Goal: Task Accomplishment & Management: Complete application form

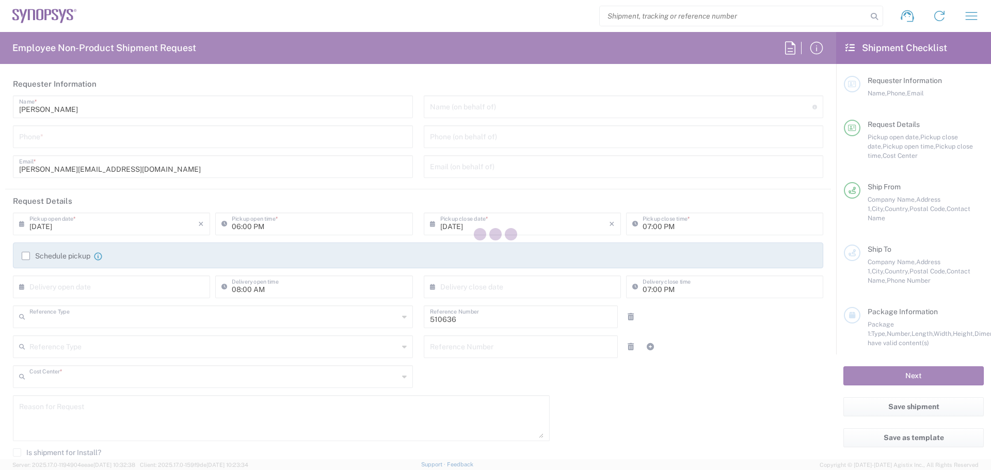
type input "Department"
type input "PT90, SG, MSIP2, R&D 510636"
type input "[GEOGRAPHIC_DATA]"
type input "Delivered at Place"
type input "[GEOGRAPHIC_DATA]"
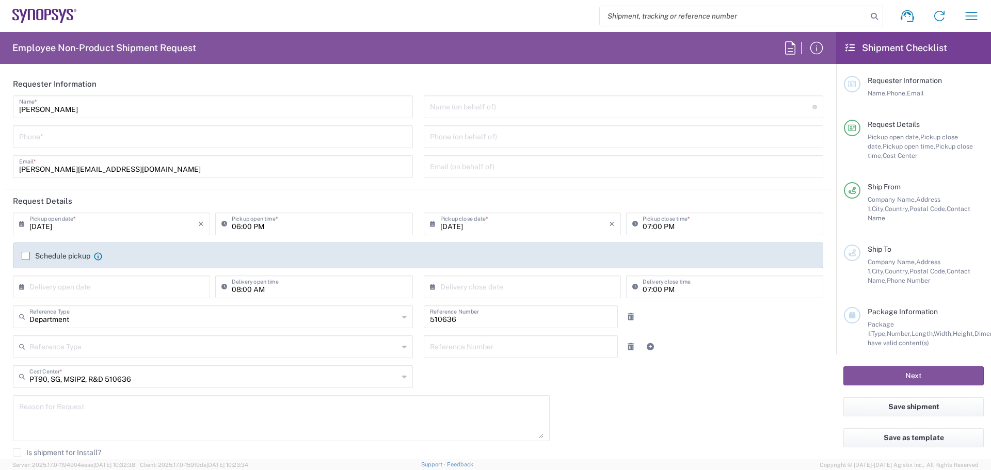
type input "Lisbon PT01"
click at [972, 18] on icon "button" at bounding box center [971, 16] width 17 height 17
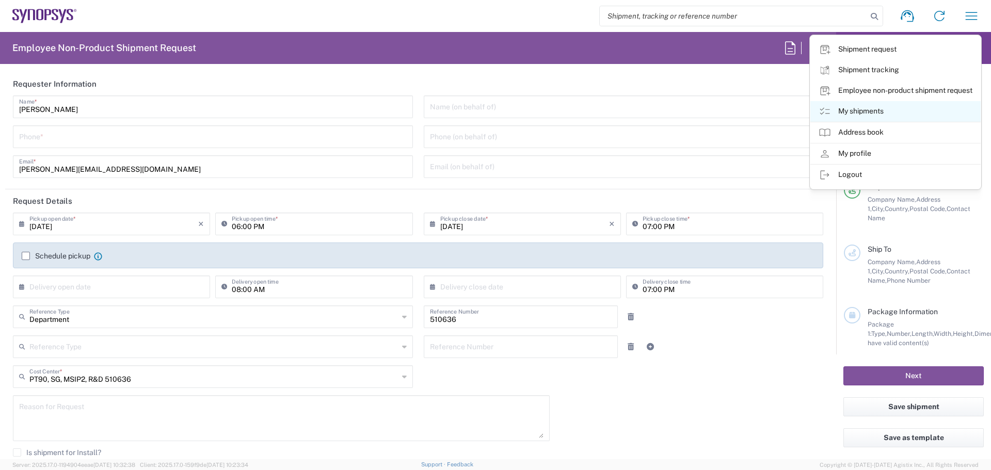
click at [861, 109] on link "My shipments" at bounding box center [895, 111] width 170 height 21
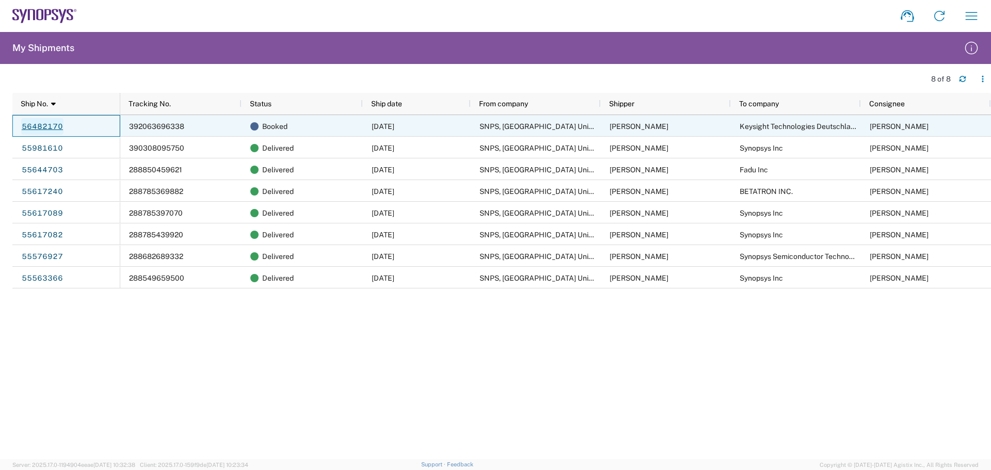
click at [56, 124] on link "56482170" at bounding box center [42, 126] width 42 height 17
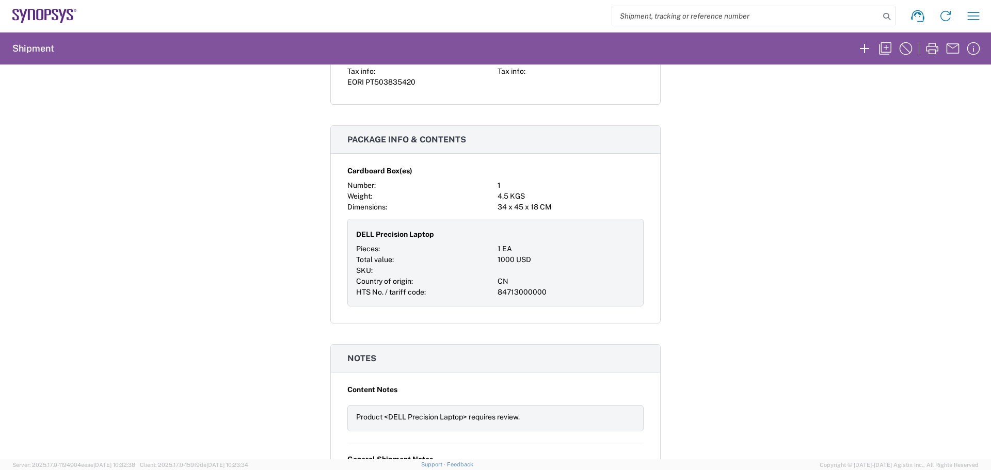
scroll to position [757, 0]
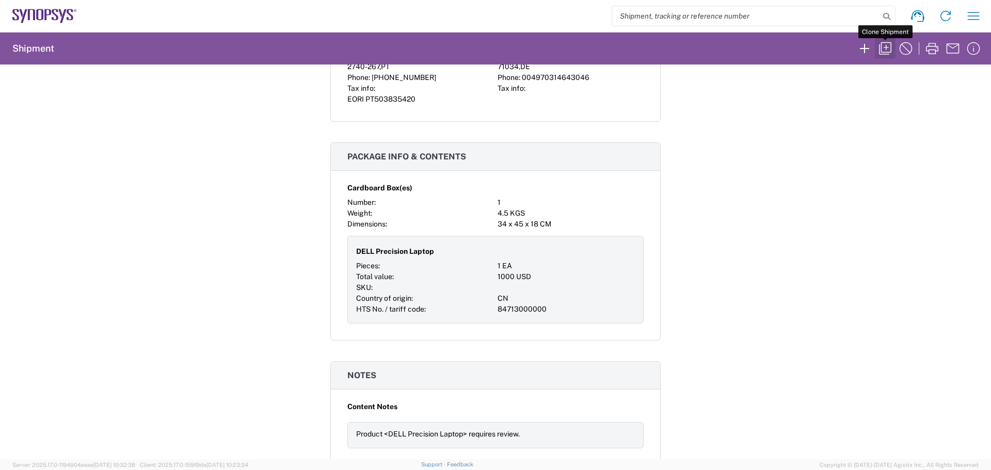
click at [887, 50] on icon "button" at bounding box center [885, 48] width 17 height 17
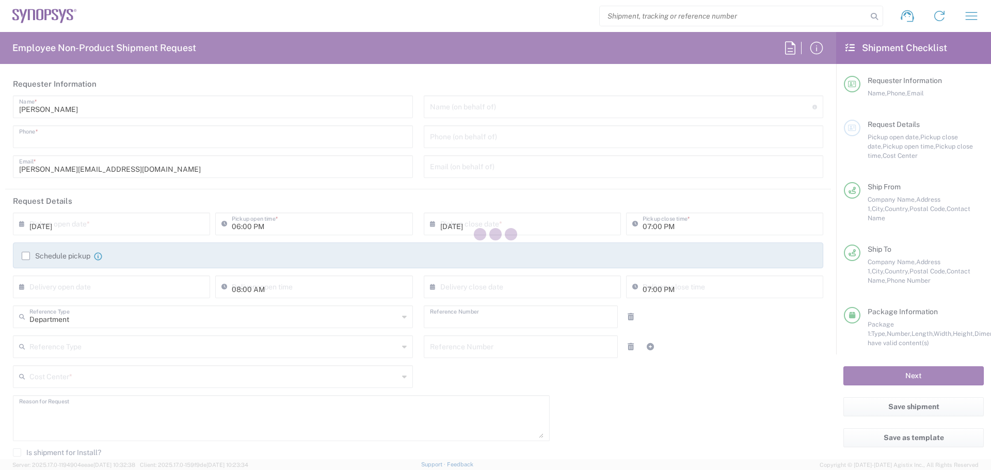
type input "[PHONE_NUMBER]"
type input "02:00 PM"
type input "04:30 PM"
type input "510636"
type textarea "Return of a PC Demo loaned to us"
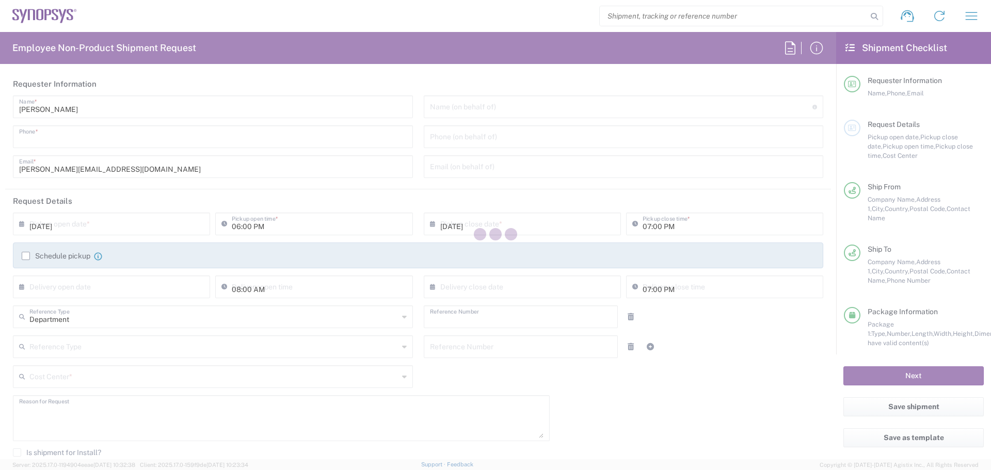
type textarea "[PERSON_NAME][EMAIL_ADDRESS][DOMAIN_NAME], [PERSON_NAME][EMAIL_ADDRESS][DOMAIN_…"
type input "Lisbon PT01"
type input "SNPS, [GEOGRAPHIC_DATA] Unipessoal, Lda."
type input "[GEOGRAPHIC_DATA]"
type input "Piso 2"
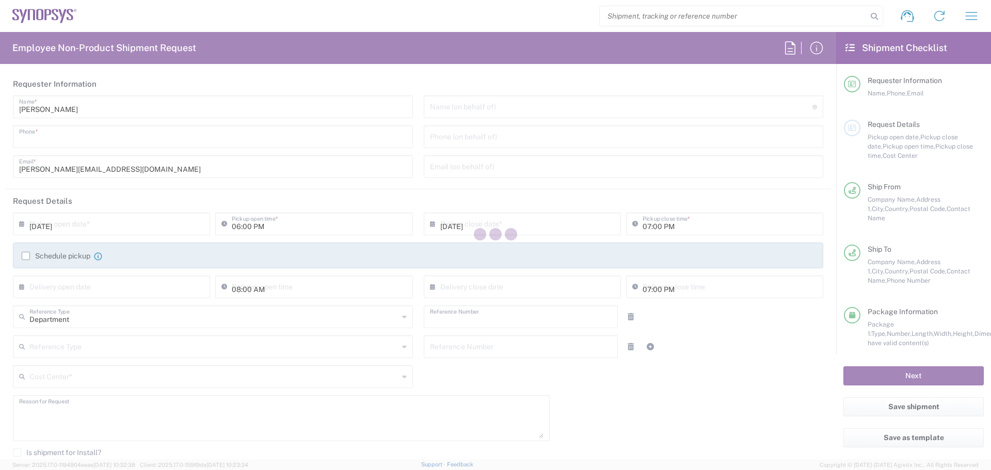
type input "Porto Salvo"
type input "[GEOGRAPHIC_DATA]"
type input "2740-267"
type input "[PERSON_NAME]"
type input "[PHONE_NUMBER]"
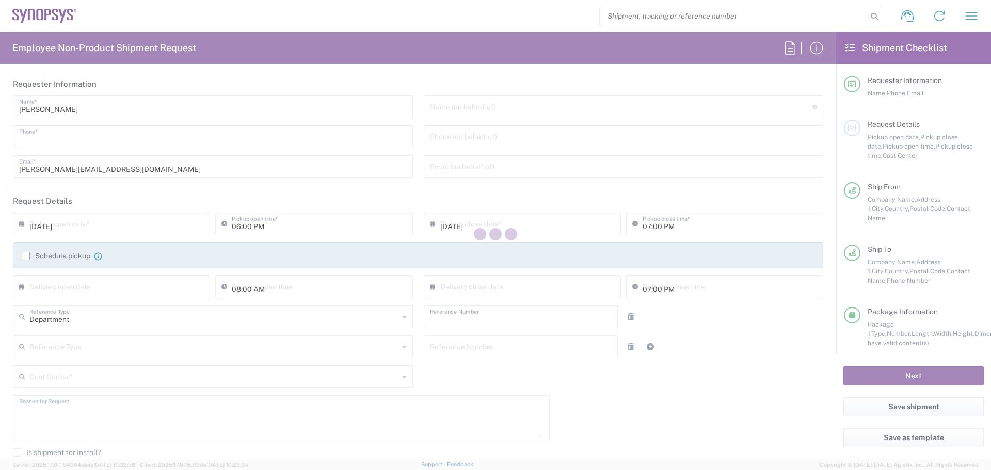
type input "[PERSON_NAME][EMAIL_ADDRESS][DOMAIN_NAME]"
type input "Keysight Technologies Deutschland GmbH"
type input "[STREET_ADDRESS]"
type input "[GEOGRAPHIC_DATA]"
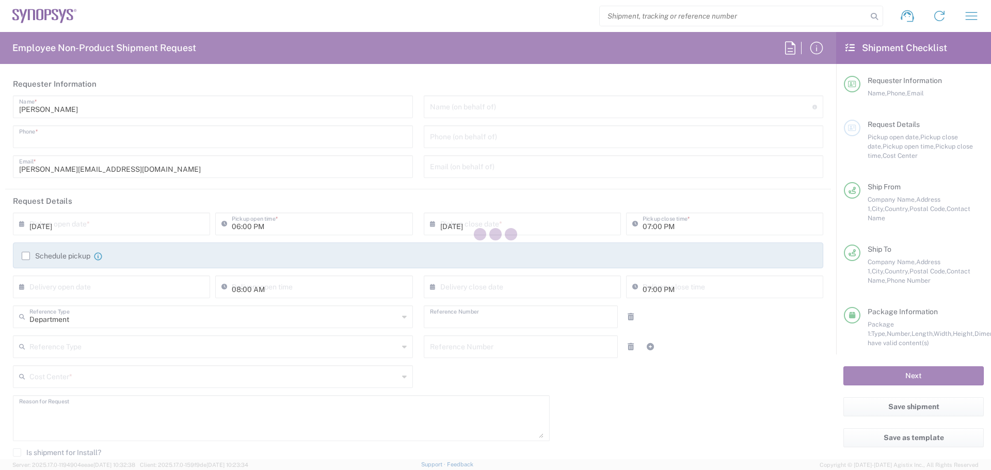
type input "71034"
type input "[PERSON_NAME]"
type input "004970314643046"
type input "[EMAIL_ADDRESS][DOMAIN_NAME]"
type input "PT90, SG, MSIP2, R&D 510636"
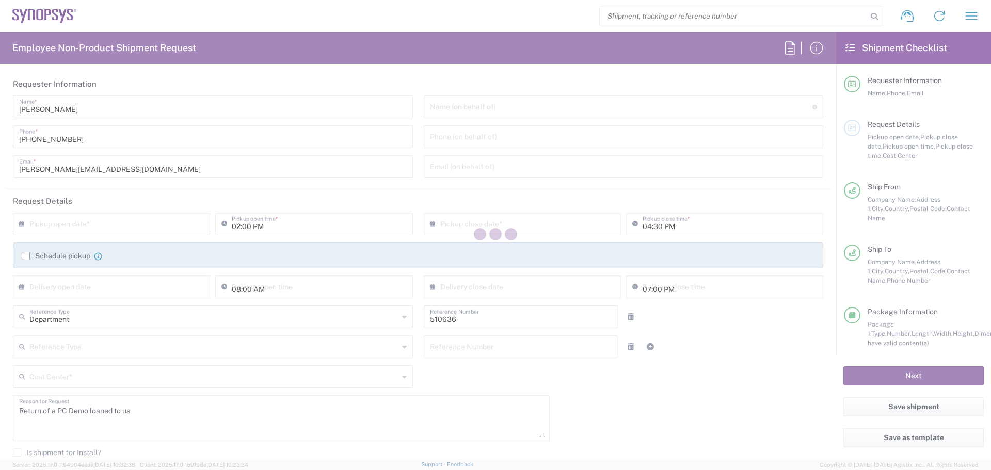
type input "Cardboard Box(es)"
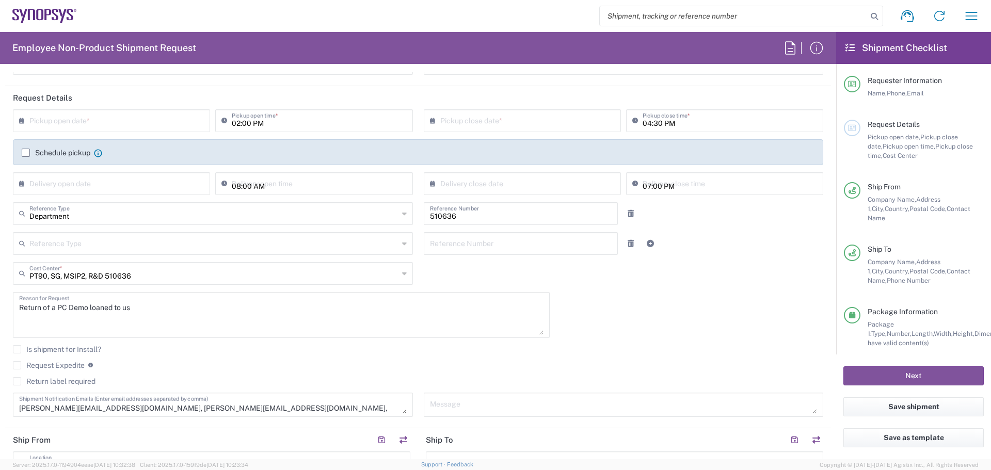
scroll to position [52, 0]
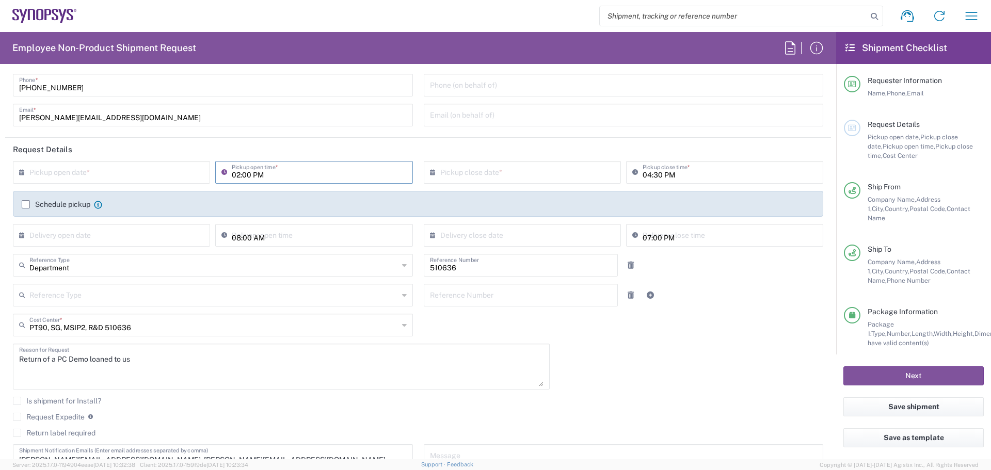
click at [235, 173] on input "02:00 PM" at bounding box center [319, 172] width 174 height 18
click at [266, 173] on input "10:00 PM" at bounding box center [319, 172] width 174 height 18
type input "10:00 AM"
click at [157, 179] on input "text" at bounding box center [113, 172] width 169 height 18
click at [130, 264] on span "21" at bounding box center [127, 266] width 15 height 14
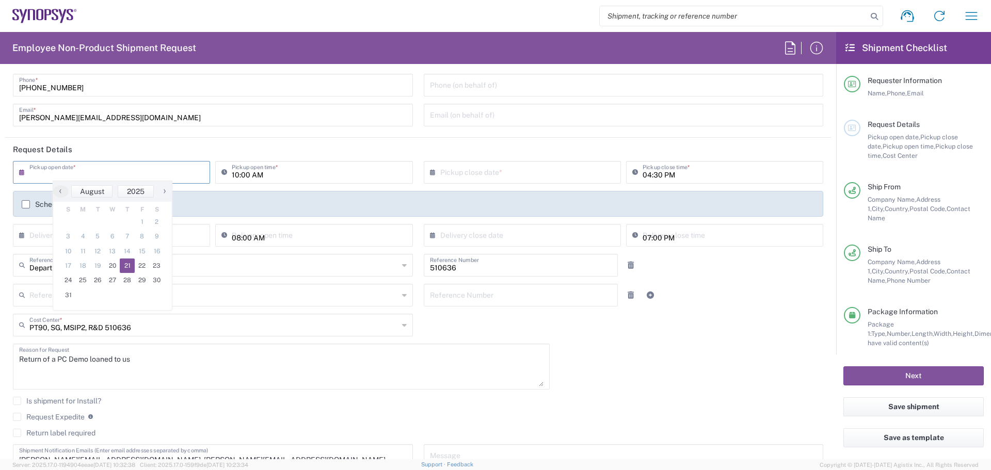
type input "[DATE]"
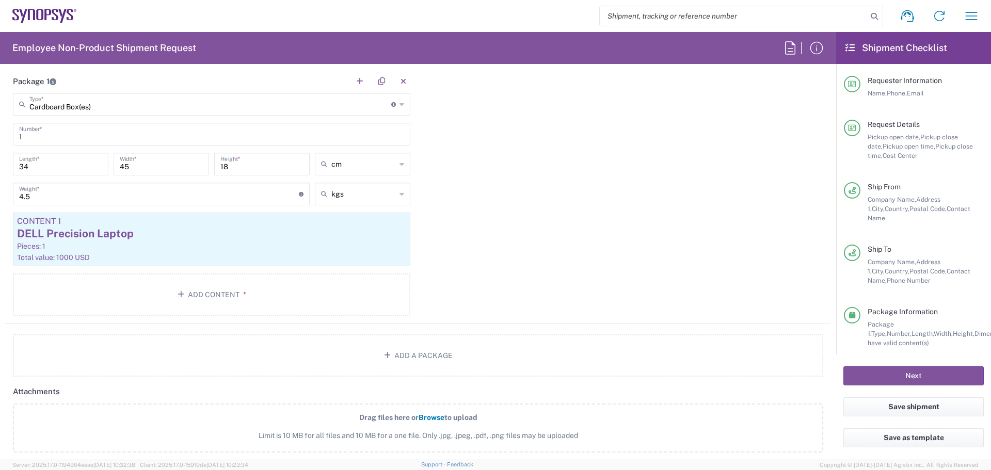
scroll to position [964, 0]
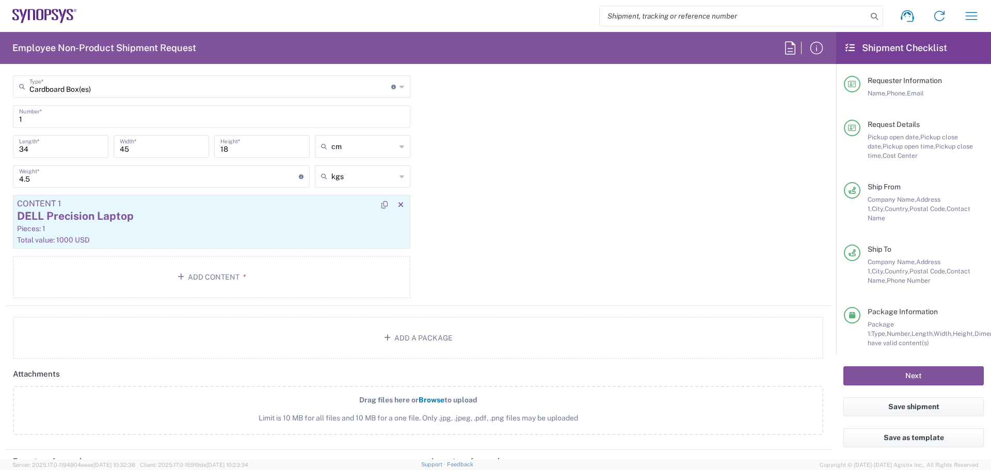
click at [162, 222] on div "DELL Precision Laptop" at bounding box center [211, 216] width 389 height 15
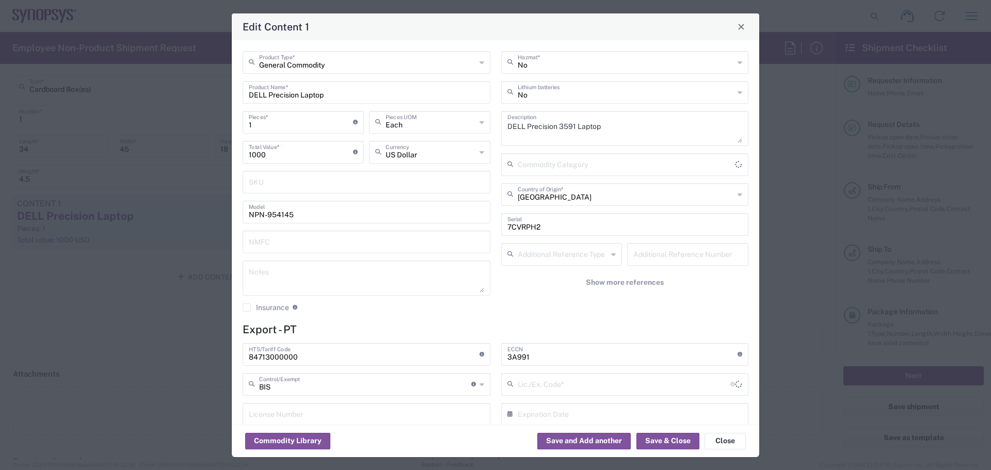
type input "NLR - No License Required"
drag, startPoint x: 270, startPoint y: 94, endPoint x: 333, endPoint y: 91, distance: 63.6
click at [333, 91] on input "DELL Precision Laptop" at bounding box center [366, 92] width 235 height 18
type input "DELL Docking station"
drag, startPoint x: 600, startPoint y: 131, endPoint x: 504, endPoint y: 125, distance: 96.7
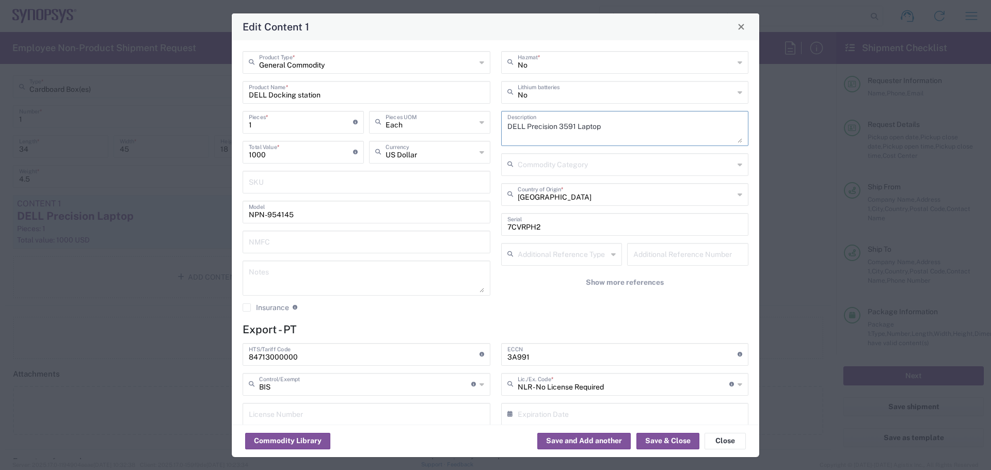
click at [507, 125] on textarea "DELL Precision 3591 Laptop" at bounding box center [624, 128] width 235 height 29
type textarea "Dell Docking Station"
drag, startPoint x: 542, startPoint y: 225, endPoint x: 495, endPoint y: 225, distance: 46.5
click at [495, 225] on div "No Hazmat * No Lithium batteries Dell Docking Station Description Commodity Cat…" at bounding box center [624, 185] width 259 height 268
type input "NA"
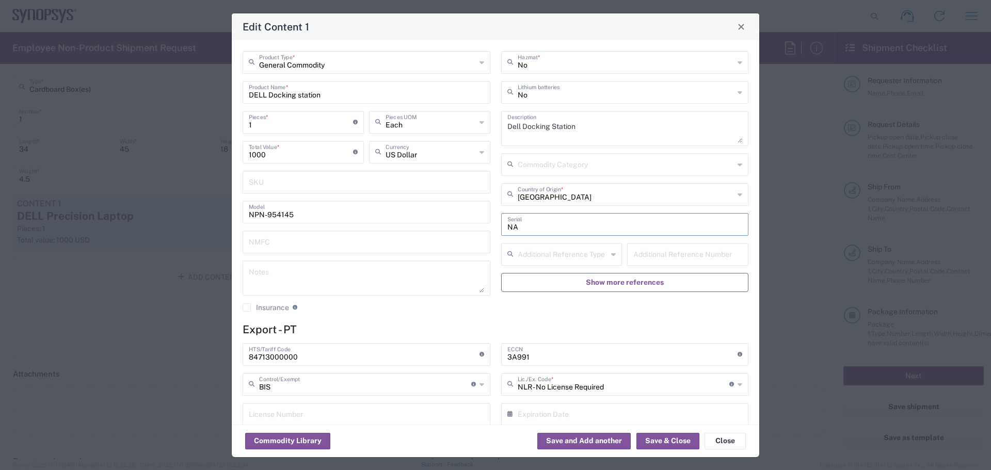
click at [535, 279] on button "Show more references" at bounding box center [625, 282] width 248 height 19
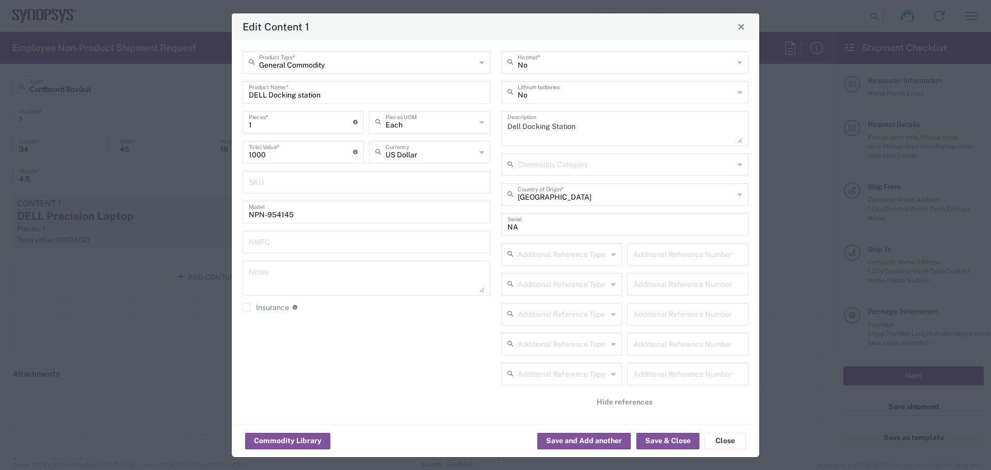
click at [479, 153] on icon at bounding box center [481, 152] width 5 height 17
type input "EUR"
drag, startPoint x: 280, startPoint y: 157, endPoint x: 273, endPoint y: 156, distance: 6.8
click at [276, 156] on input "1000" at bounding box center [301, 151] width 104 height 18
type input "100"
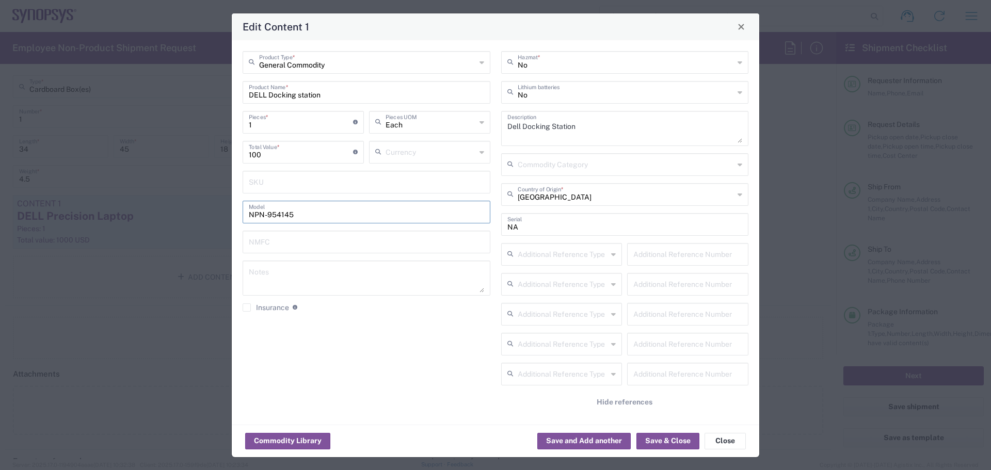
drag, startPoint x: 305, startPoint y: 215, endPoint x: 230, endPoint y: 215, distance: 74.8
click at [230, 215] on div "Edit Content 1 General Commodity Product Type * DELL Docking station Product Na…" at bounding box center [495, 235] width 991 height 470
click at [394, 355] on div "General Commodity Product Type * DELL Docking station Product Name * 1 Pieces *…" at bounding box center [366, 235] width 259 height 368
click at [652, 437] on button "Save & Close" at bounding box center [667, 441] width 63 height 17
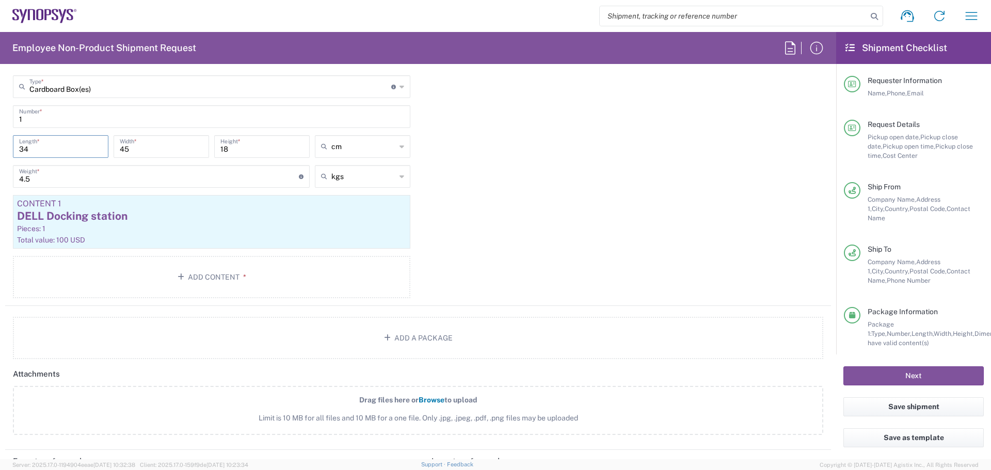
drag, startPoint x: 39, startPoint y: 149, endPoint x: 1, endPoint y: 151, distance: 37.7
click at [1, 151] on form "Requester Information [PERSON_NAME] Name * [PHONE_NUMBER] Phone * [PERSON_NAME]…" at bounding box center [418, 265] width 836 height 387
type input "36"
type input "31"
type input "10"
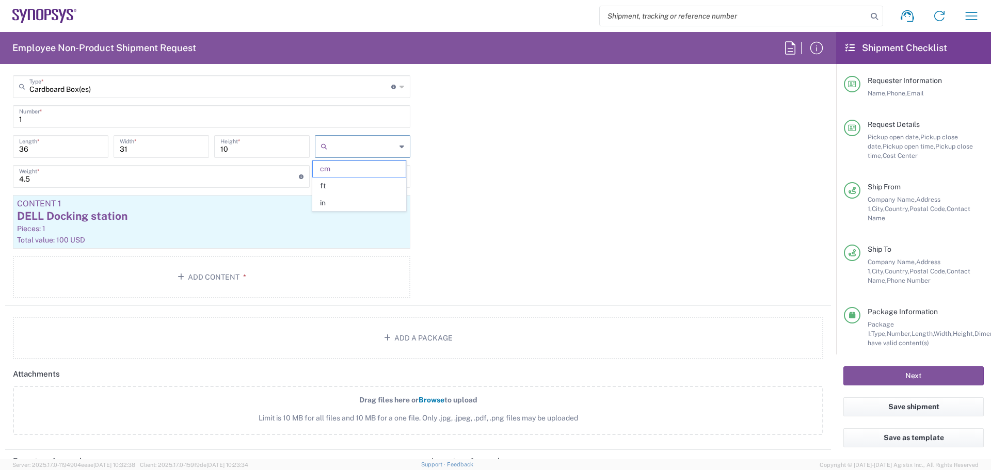
click at [53, 181] on input "4.5" at bounding box center [159, 176] width 280 height 18
type input "cm"
type input "4"
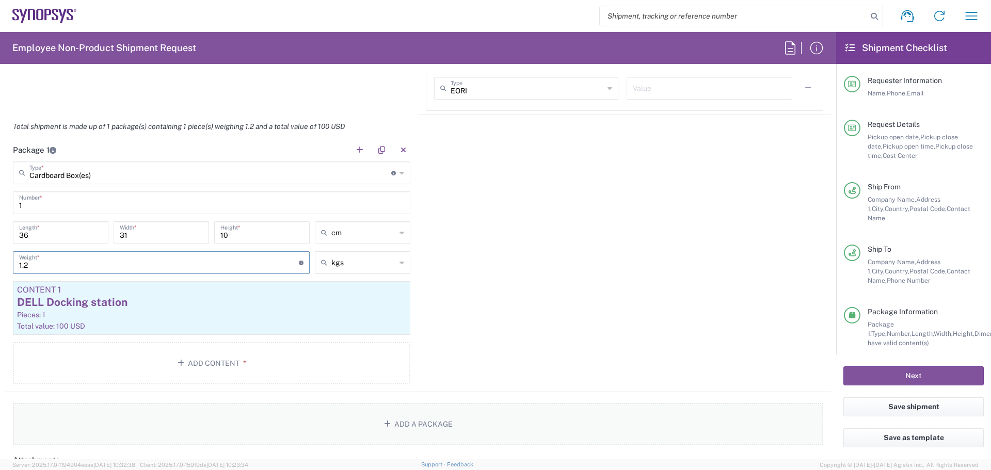
scroll to position [860, 0]
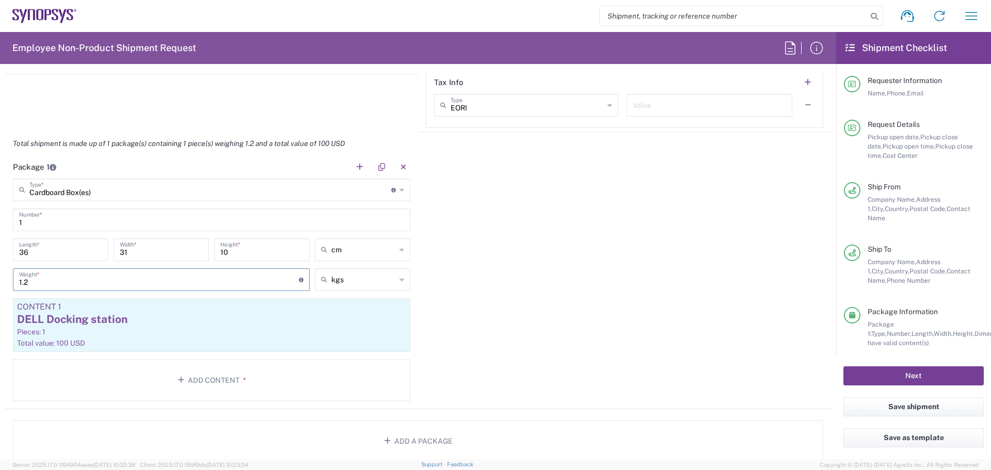
type input "1.2"
click at [925, 378] on button "Next" at bounding box center [913, 375] width 140 height 19
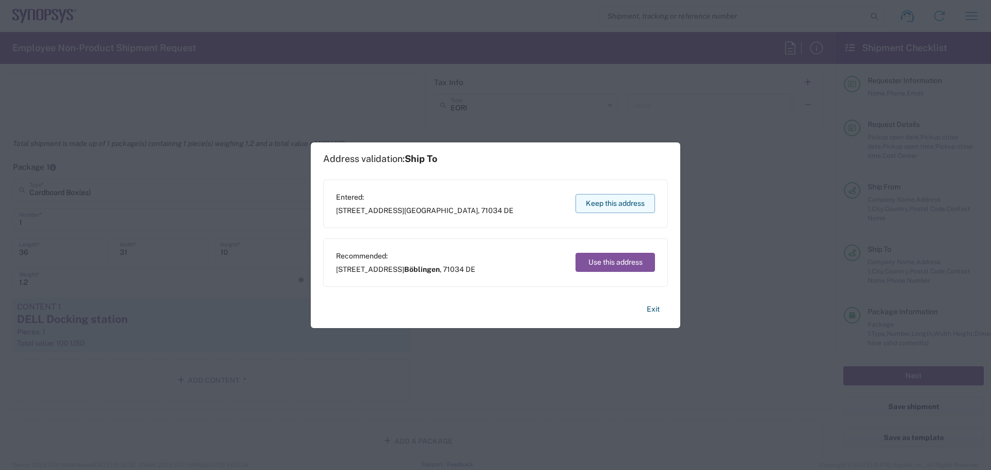
click at [627, 204] on button "Keep this address" at bounding box center [614, 203] width 79 height 19
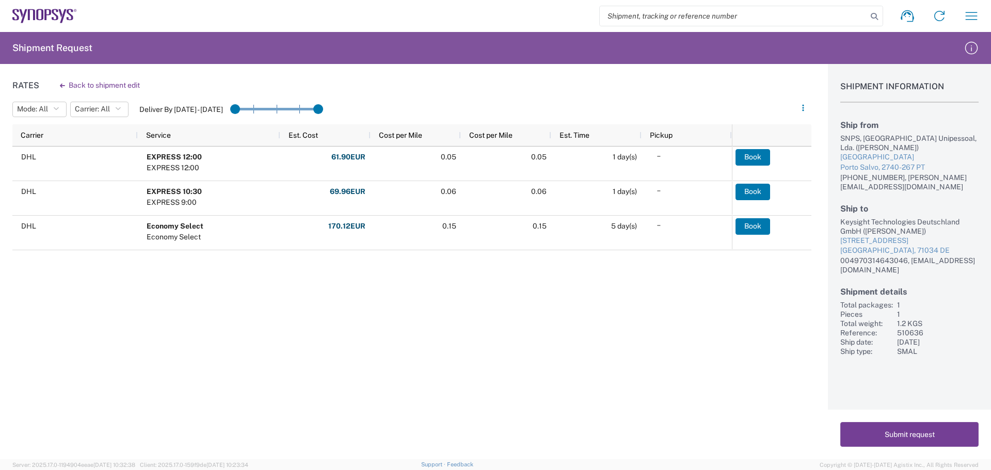
click at [923, 438] on button "Submit request" at bounding box center [909, 434] width 138 height 25
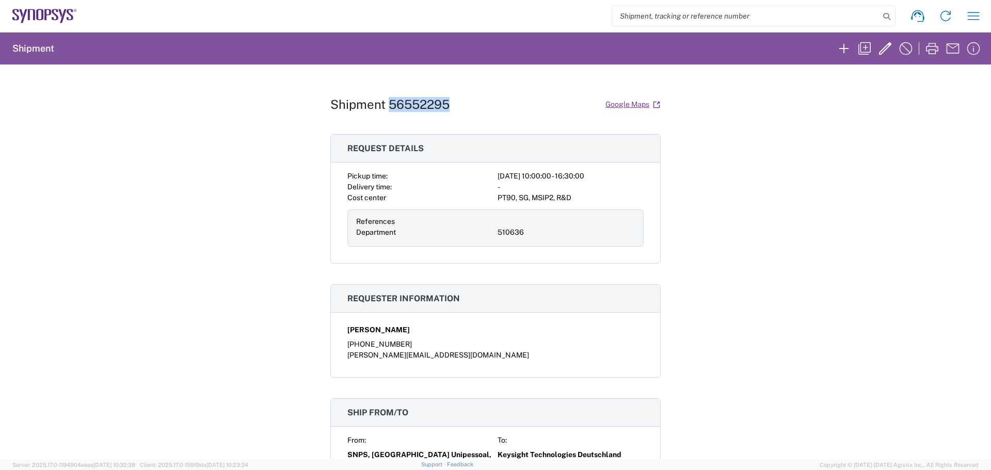
drag, startPoint x: 449, startPoint y: 104, endPoint x: 386, endPoint y: 101, distance: 62.6
click at [386, 101] on div "Shipment 56552295 Google Maps" at bounding box center [495, 104] width 330 height 18
copy h1 "56552295"
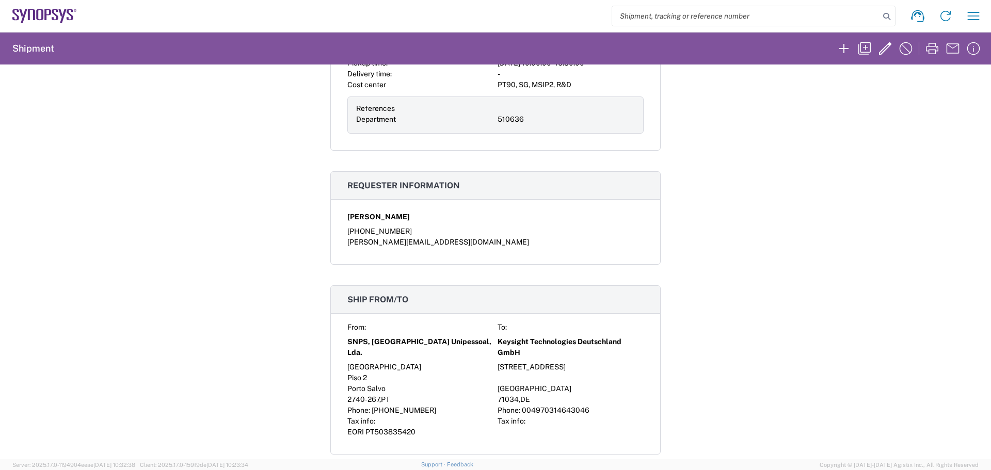
scroll to position [96, 0]
